Goal: Task Accomplishment & Management: Manage account settings

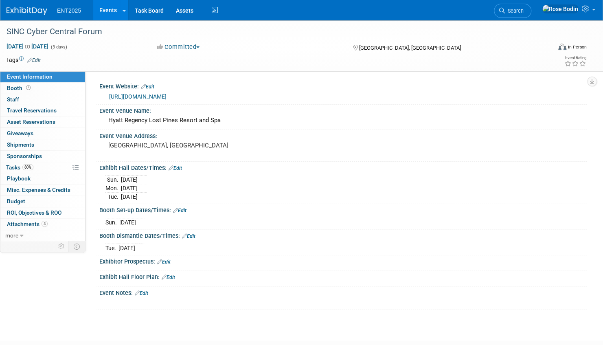
click at [104, 8] on link "Events" at bounding box center [108, 10] width 30 height 20
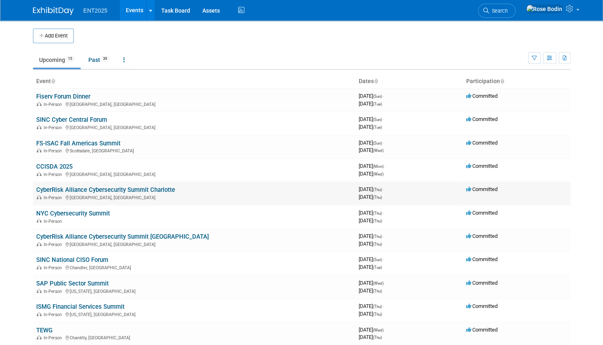
click at [141, 188] on link "CyberRisk Alliance Cybersecurity Summit Charlotte" at bounding box center [105, 189] width 139 height 7
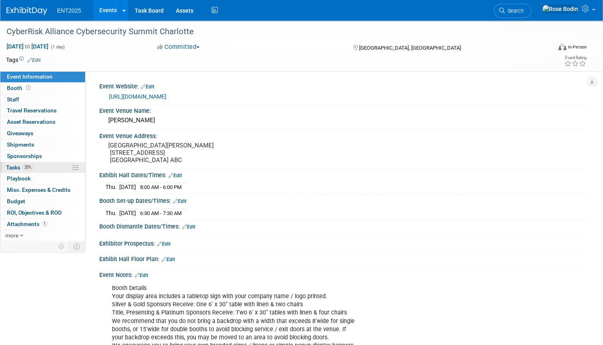
click at [51, 167] on link "33% Tasks 33%" at bounding box center [42, 167] width 85 height 11
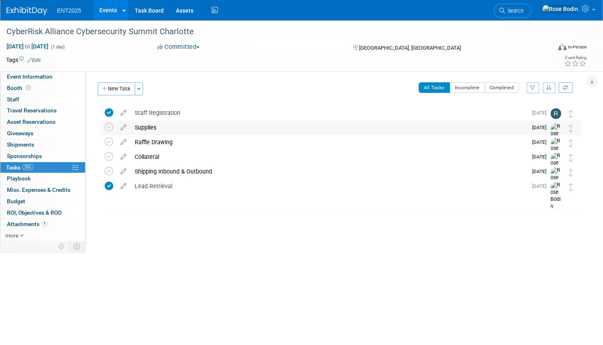
click at [216, 131] on div "Supplies" at bounding box center [329, 127] width 396 height 14
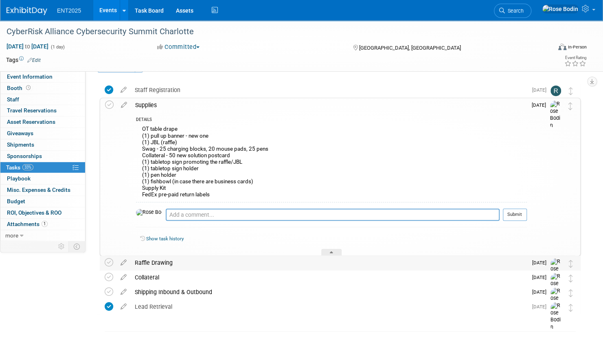
scroll to position [41, 0]
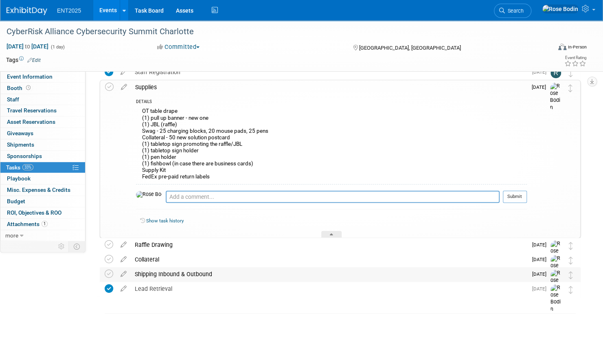
click at [241, 273] on div "Shipping Inbound & Outbound" at bounding box center [329, 274] width 396 height 14
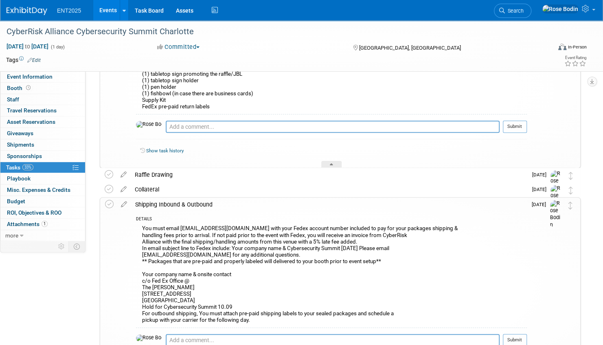
scroll to position [122, 0]
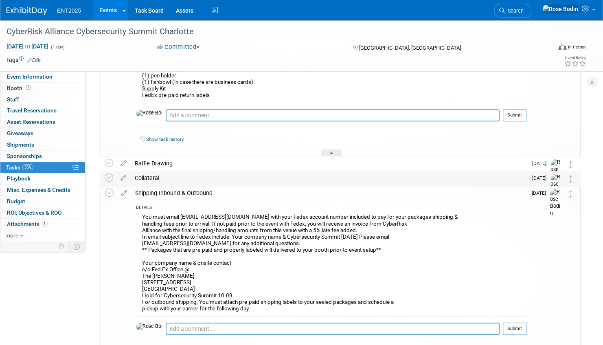
click at [282, 177] on div "Collateral" at bounding box center [329, 178] width 396 height 14
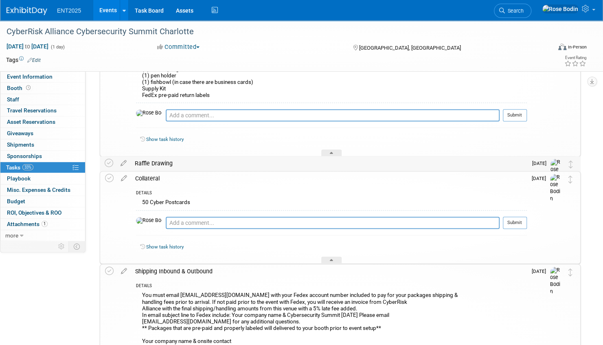
click at [279, 163] on div "Raffle Drawing" at bounding box center [329, 163] width 396 height 14
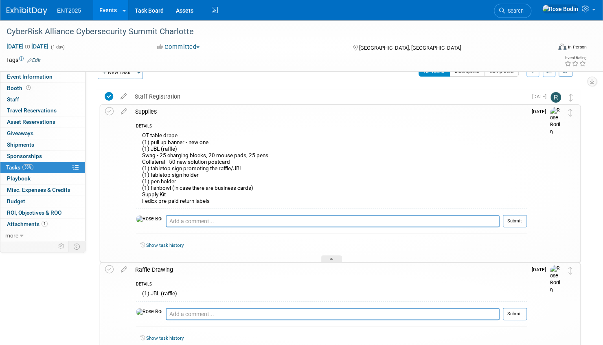
scroll to position [0, 0]
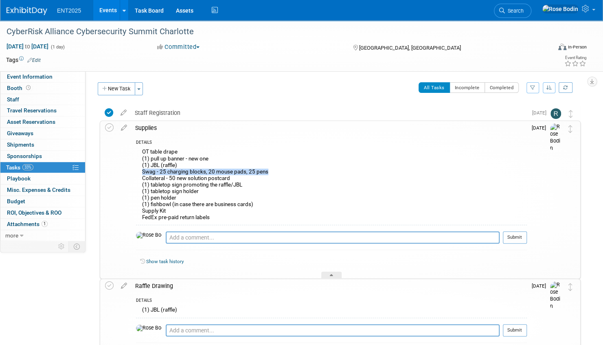
drag, startPoint x: 140, startPoint y: 172, endPoint x: 270, endPoint y: 172, distance: 130.2
click at [270, 172] on div "OT table drape (1) pull up banner - new one (1) JBL (raffle) Swag - 25 charging…" at bounding box center [331, 186] width 391 height 78
copy div "Swag - 25 charging blocks, 20 mouse pads, 25 pens"
click at [333, 273] on div at bounding box center [331, 274] width 20 height 7
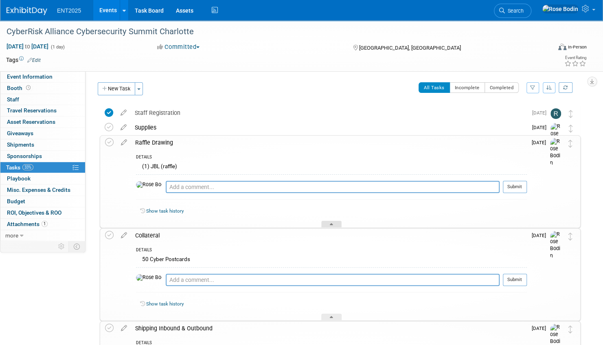
click at [332, 223] on icon at bounding box center [331, 225] width 3 height 5
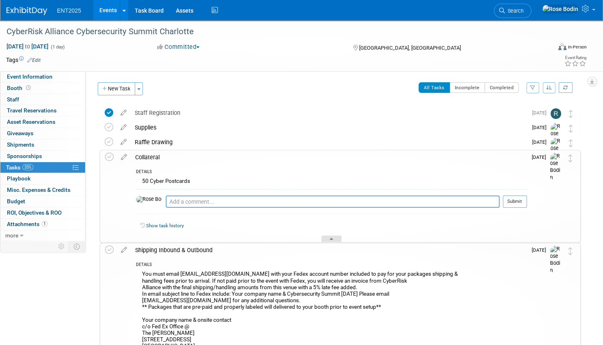
click at [330, 238] on div at bounding box center [331, 238] width 20 height 7
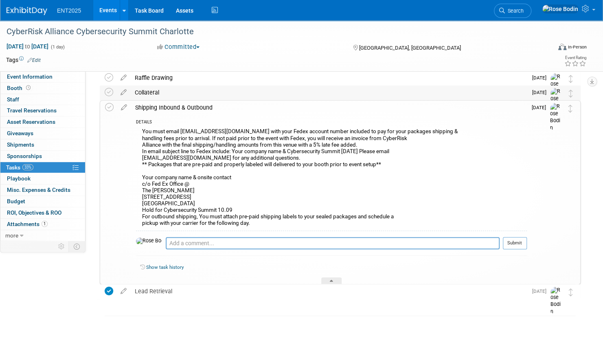
scroll to position [68, 0]
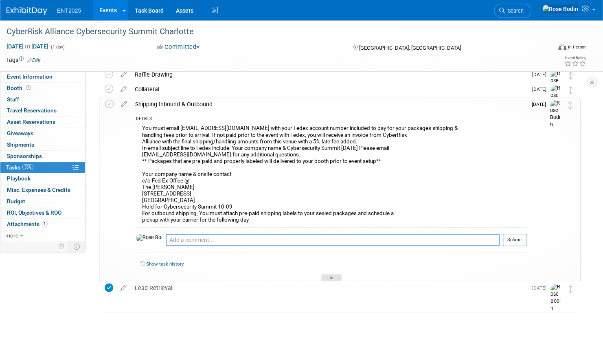
click at [331, 276] on icon at bounding box center [331, 278] width 3 height 5
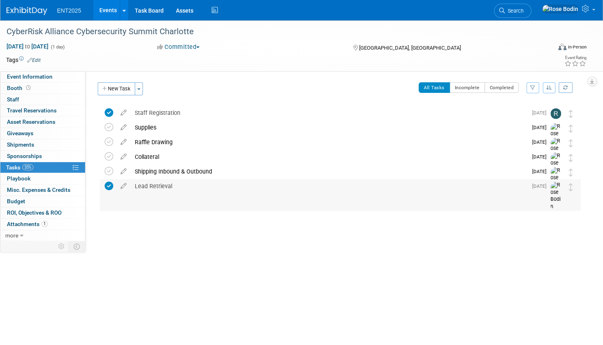
click at [272, 187] on div "Lead Retrieval" at bounding box center [329, 186] width 396 height 14
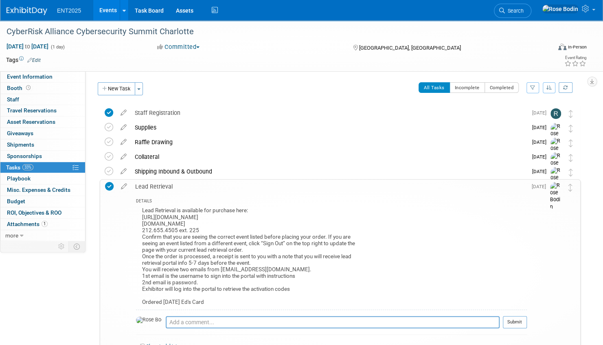
click at [272, 190] on div "Lead Retrieval" at bounding box center [329, 186] width 396 height 14
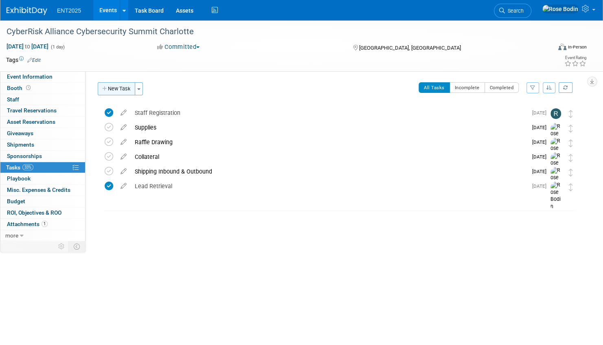
click at [127, 90] on button "New Task" at bounding box center [116, 88] width 37 height 13
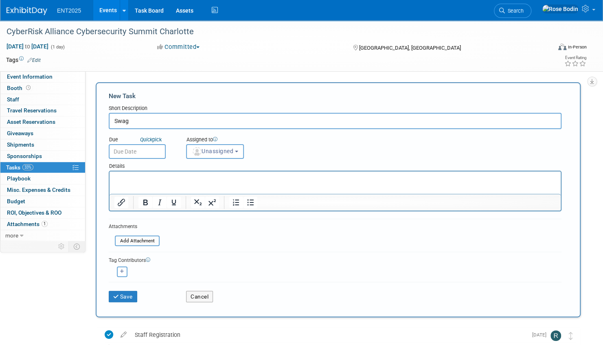
type input "Swag"
click at [142, 177] on p "Rich Text Area. Press ALT-0 for help." at bounding box center [335, 179] width 442 height 8
click at [207, 152] on span "Unassigned" at bounding box center [213, 151] width 42 height 7
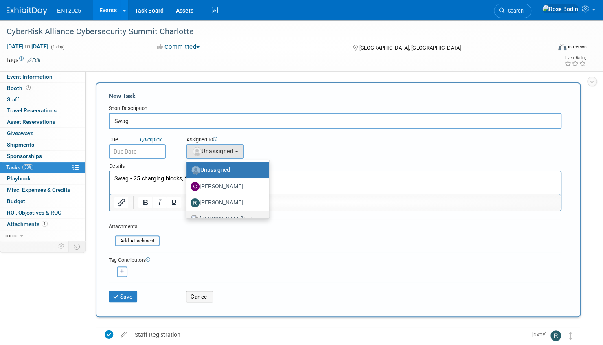
click at [214, 214] on label "Rose Bodin (me)" at bounding box center [225, 218] width 70 height 13
click at [188, 215] on input "Rose Bodin (me)" at bounding box center [184, 217] width 5 height 5
select select "fd414d53-3d64-4b99-a4d4-d4a7ab262892"
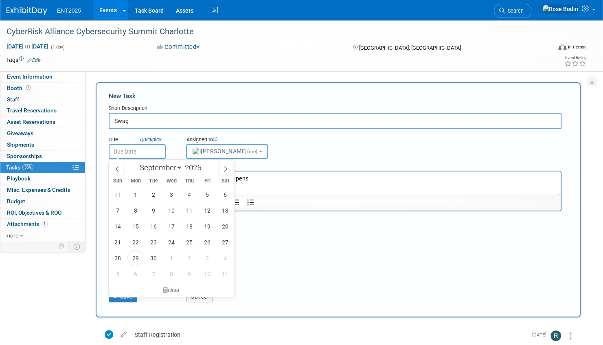
click at [147, 149] on input "text" at bounding box center [137, 151] width 57 height 15
click at [152, 256] on span "30" at bounding box center [153, 258] width 16 height 16
type input "Sep 30, 2025"
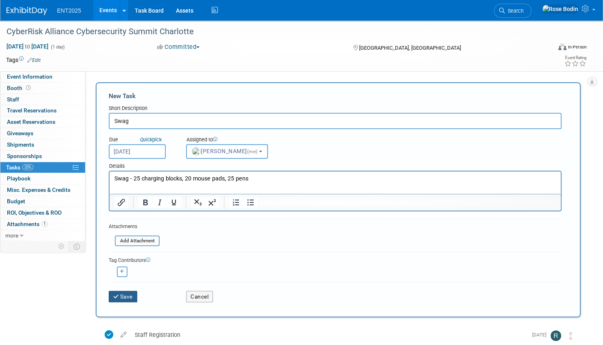
click at [127, 295] on button "Save" at bounding box center [123, 296] width 28 height 11
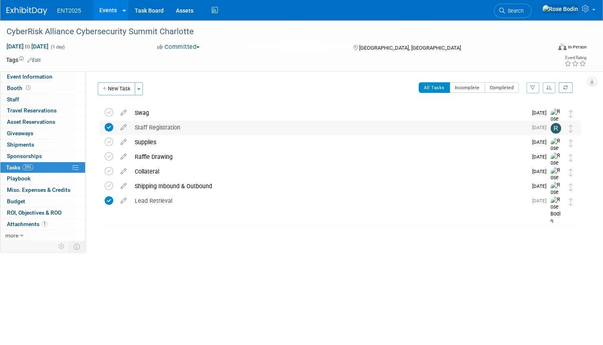
click at [226, 130] on div "Staff Registration" at bounding box center [329, 127] width 396 height 14
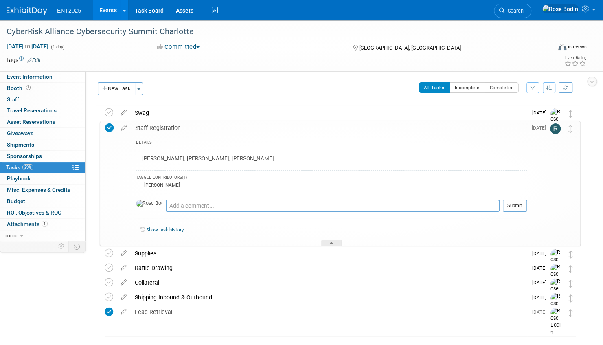
click at [230, 135] on div "DETAILS Rayce Foskett, Tony Phan, Rich Merrigan TAGGED CONTRIBUTORS (1) Rose Bo…" at bounding box center [329, 191] width 396 height 112
click at [330, 242] on icon at bounding box center [331, 244] width 3 height 5
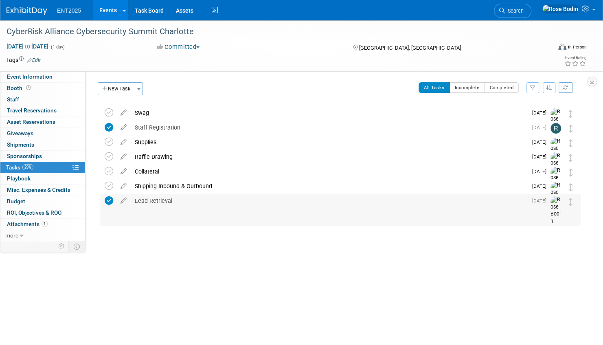
click at [236, 200] on div "Lead Retrieval" at bounding box center [329, 201] width 396 height 14
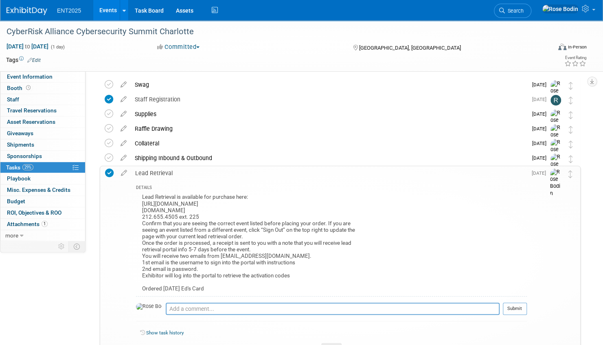
scroll to position [41, 0]
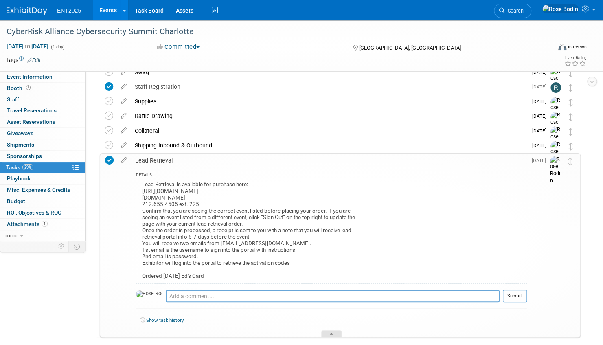
click at [330, 331] on div at bounding box center [331, 333] width 20 height 7
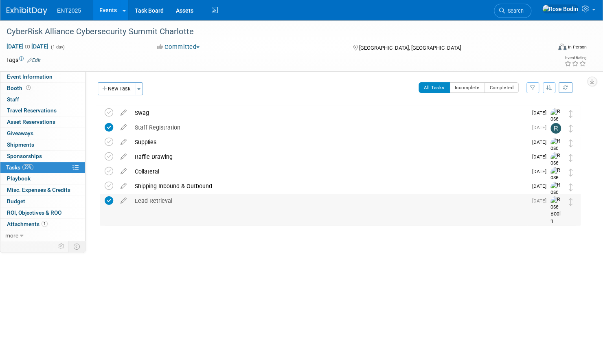
scroll to position [0, 0]
click at [287, 245] on div "CyberRisk Alliance Cybersecurity Summit Charlotte Oct 9, 2025 to Oct 9, 2025 (1…" at bounding box center [301, 151] width 603 height 263
click at [108, 7] on link "Events" at bounding box center [108, 10] width 30 height 20
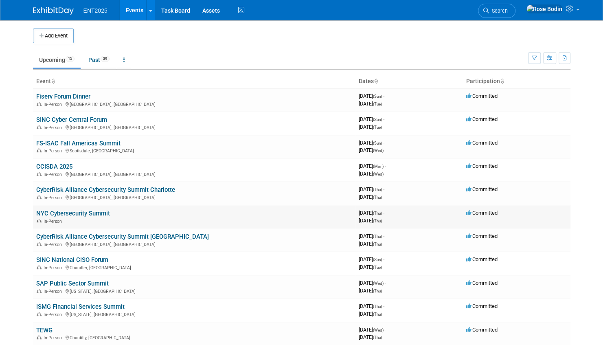
click at [99, 212] on link "NYC Cybersecurity Summit" at bounding box center [73, 213] width 74 height 7
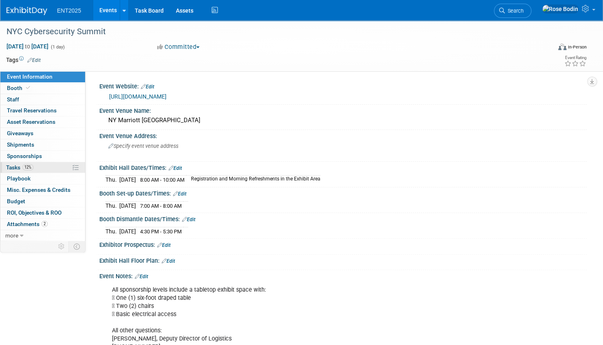
click at [51, 166] on link "12% Tasks 12%" at bounding box center [42, 167] width 85 height 11
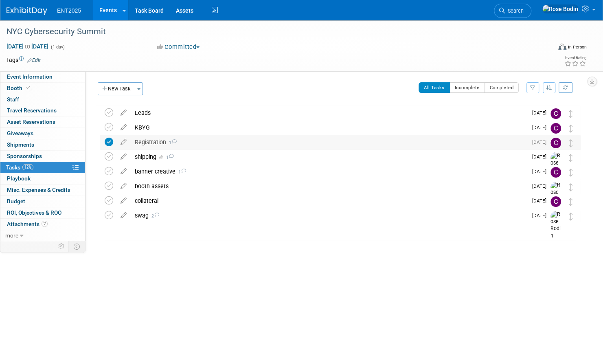
click at [228, 142] on div "Registration 1" at bounding box center [329, 142] width 396 height 14
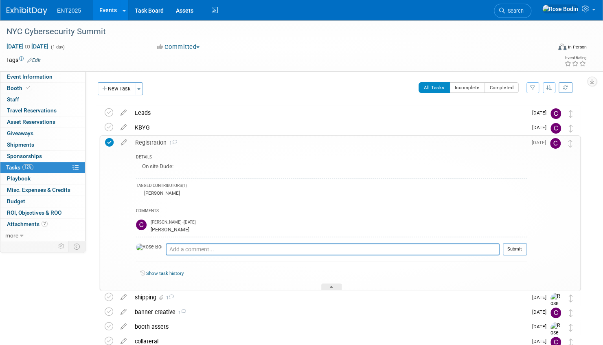
click at [230, 147] on div "Registration 1" at bounding box center [329, 143] width 396 height 14
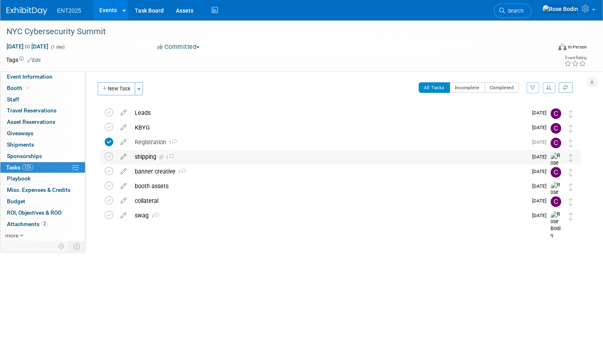
click at [227, 154] on div "shipping 1" at bounding box center [329, 157] width 396 height 14
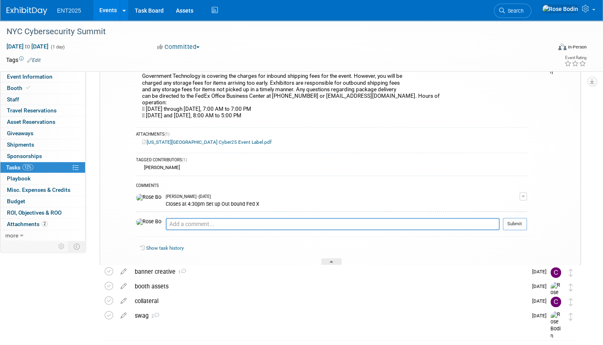
scroll to position [122, 0]
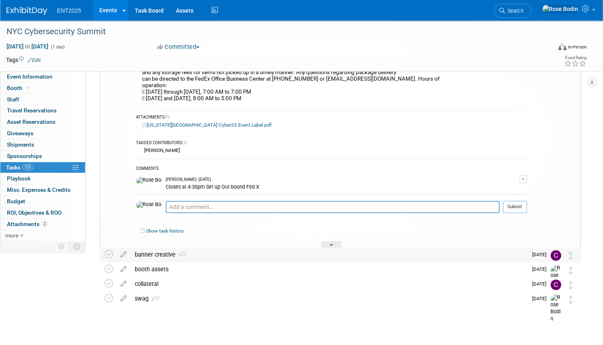
click at [351, 258] on div "banner creative 1" at bounding box center [329, 254] width 396 height 14
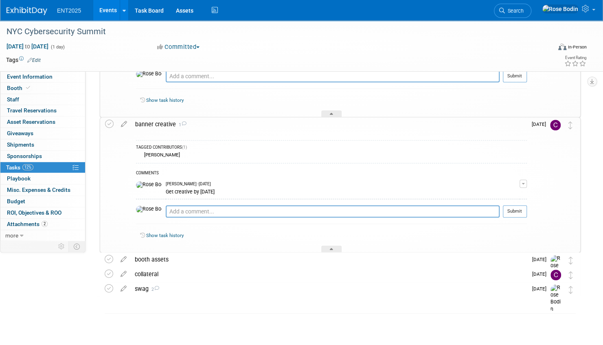
scroll to position [254, 0]
click at [328, 255] on div "booth assets" at bounding box center [329, 259] width 396 height 14
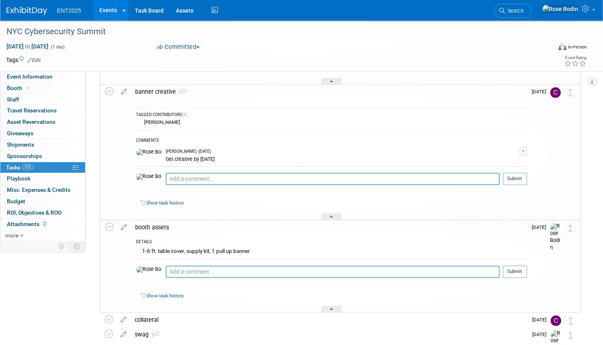
scroll to position [332, 0]
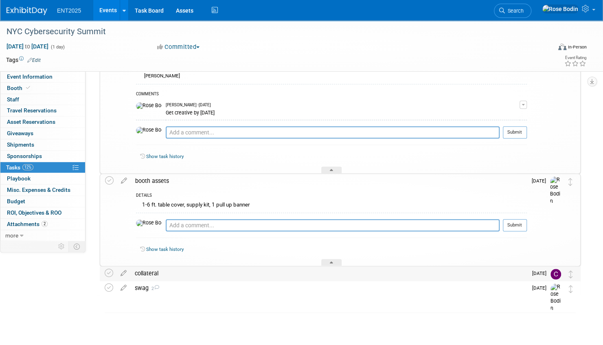
click at [315, 273] on div "collateral" at bounding box center [329, 273] width 396 height 14
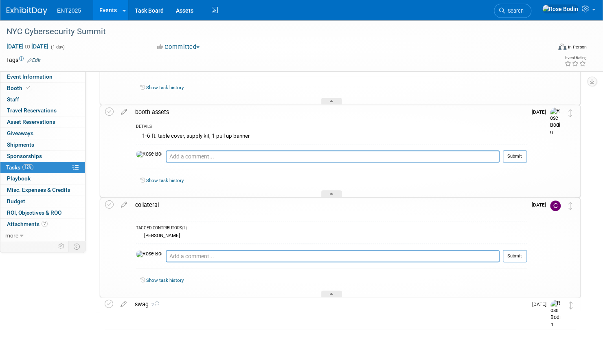
scroll to position [417, 0]
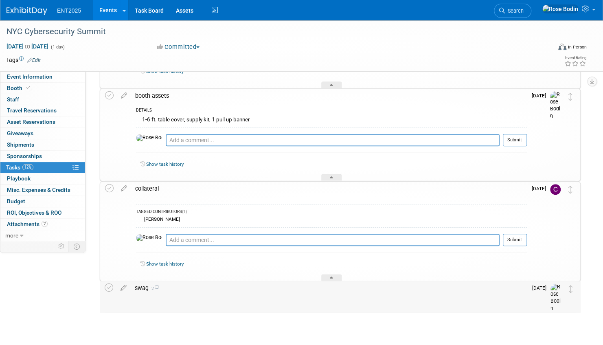
click at [300, 290] on div "swag 2" at bounding box center [329, 288] width 396 height 14
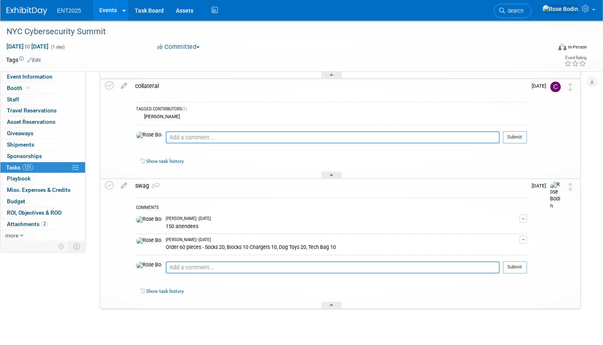
scroll to position [532, 0]
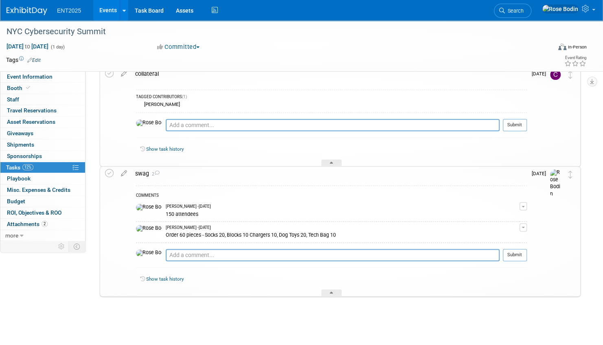
click at [109, 11] on link "Events" at bounding box center [108, 10] width 30 height 20
